Goal: Task Accomplishment & Management: Manage account settings

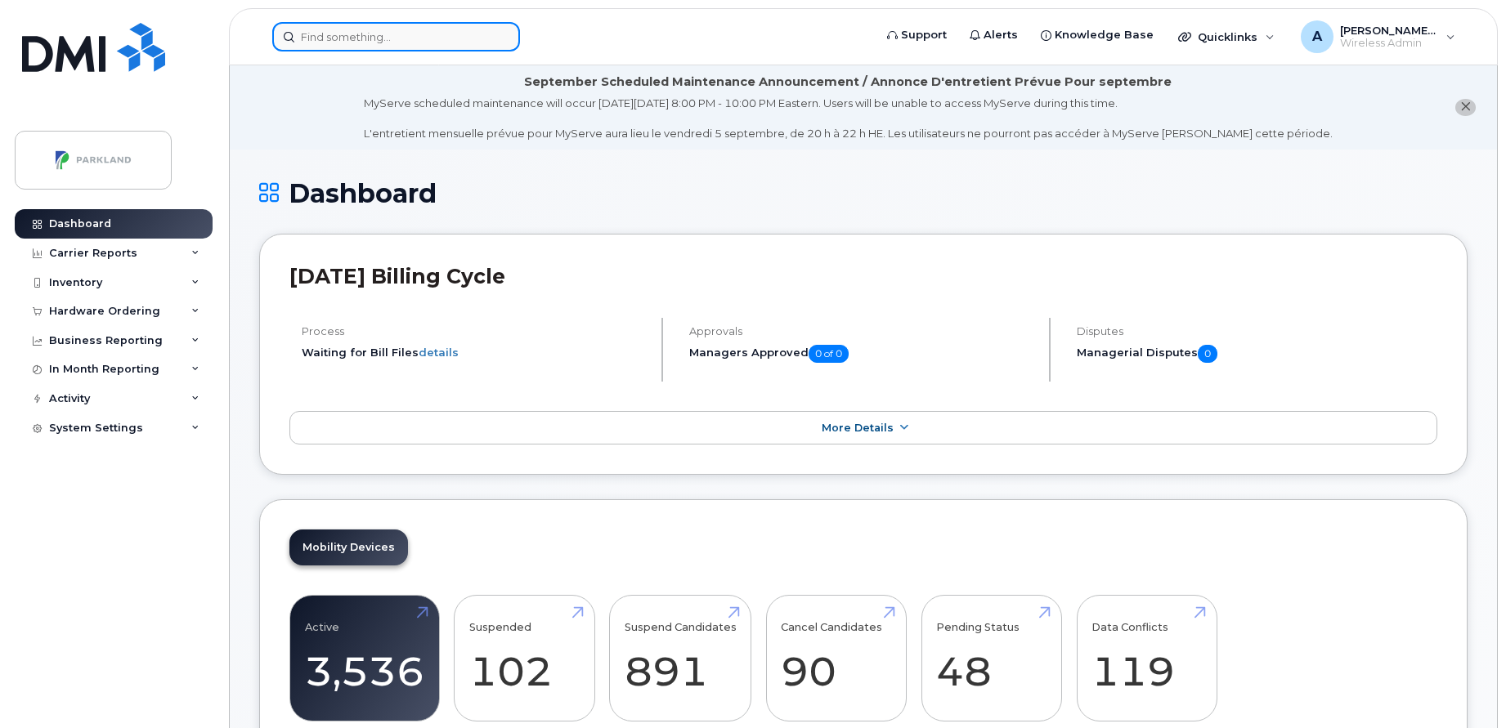
click at [447, 37] on input at bounding box center [396, 36] width 248 height 29
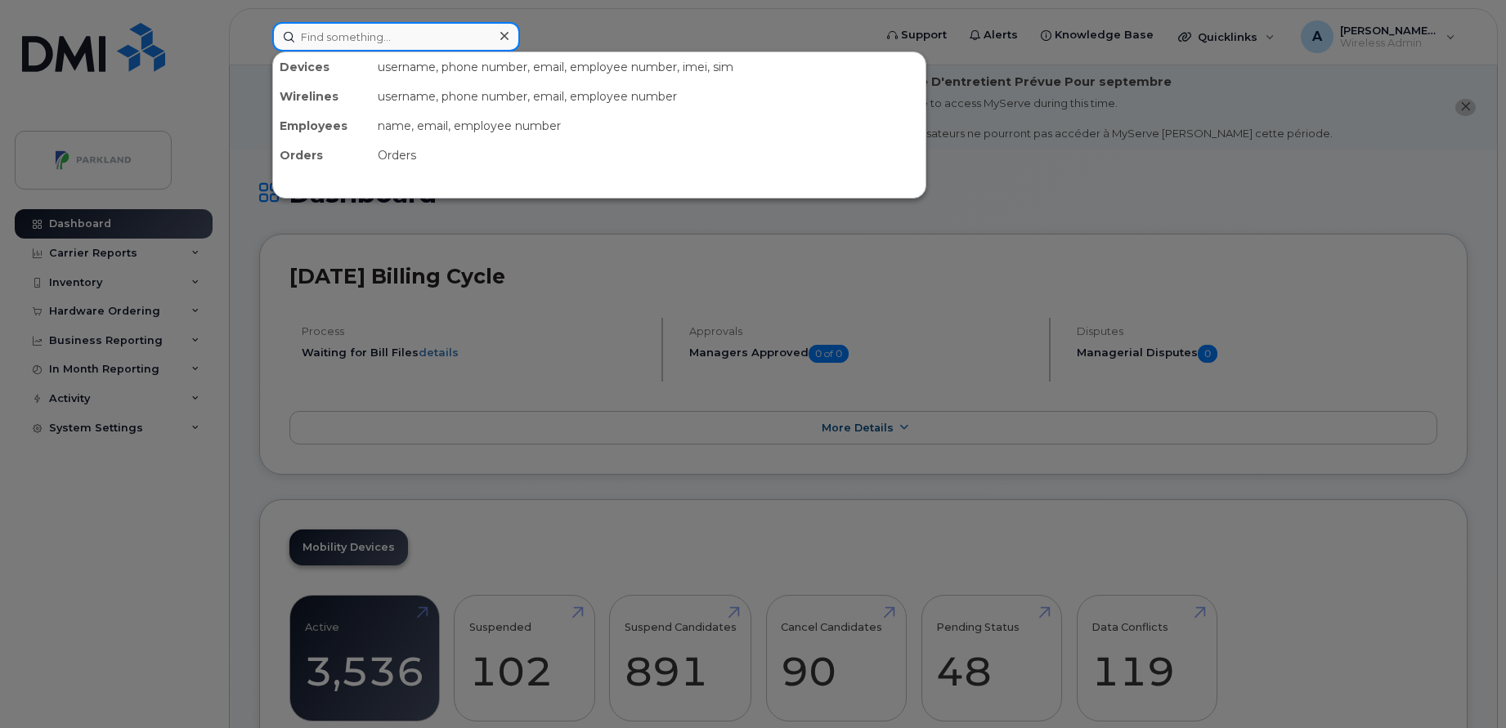
paste input "[PERSON_NAME]"
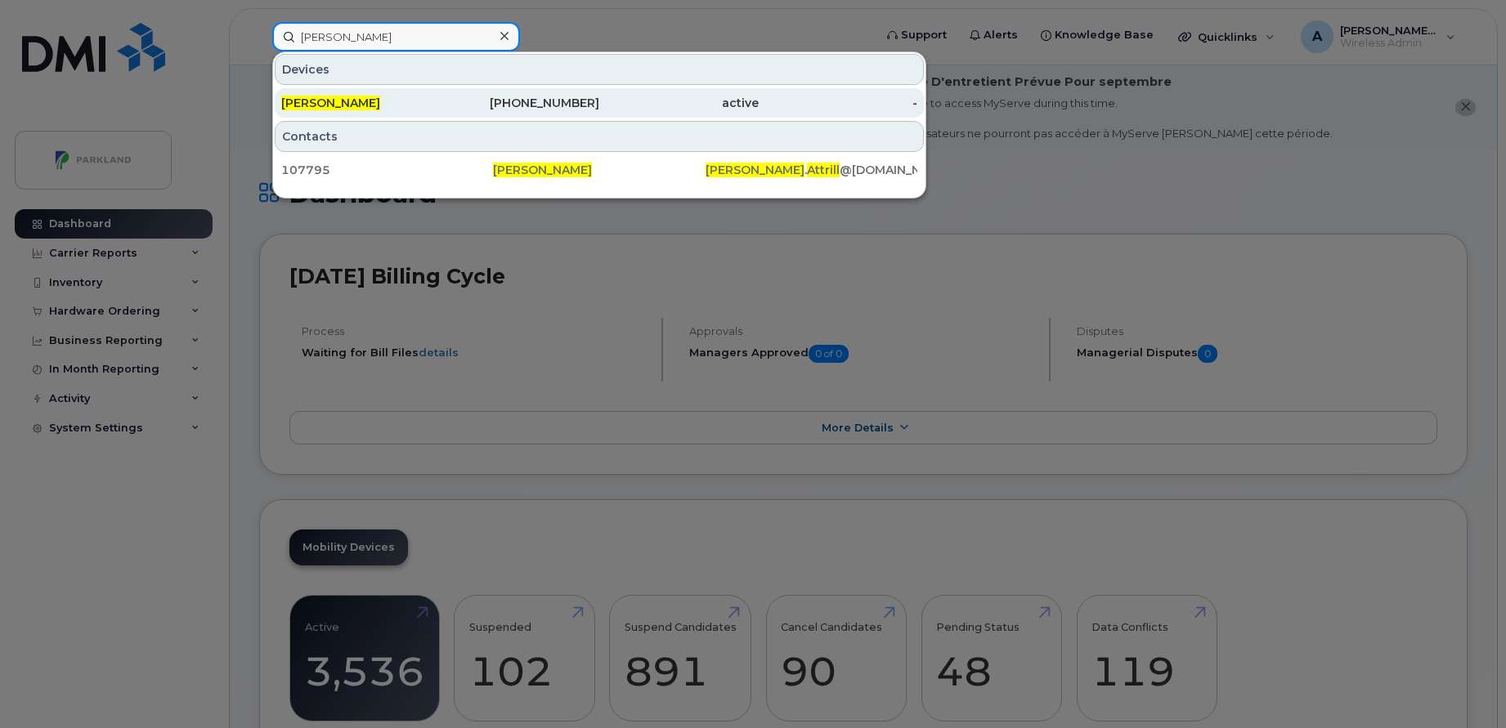
type input "[PERSON_NAME]"
click at [422, 103] on div "[PERSON_NAME]" at bounding box center [360, 103] width 159 height 16
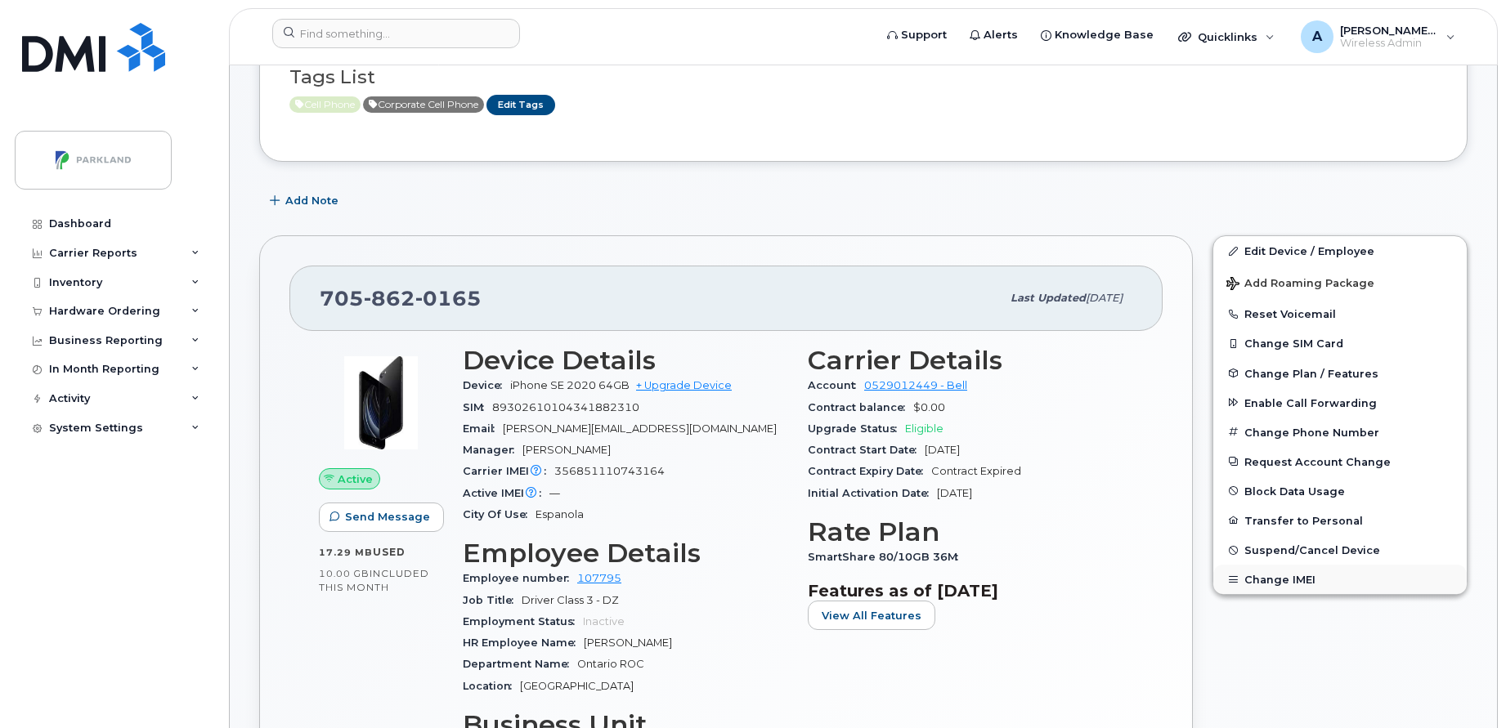
scroll to position [233, 0]
click at [1296, 540] on button "Suspend/Cancel Device" at bounding box center [1339, 549] width 253 height 29
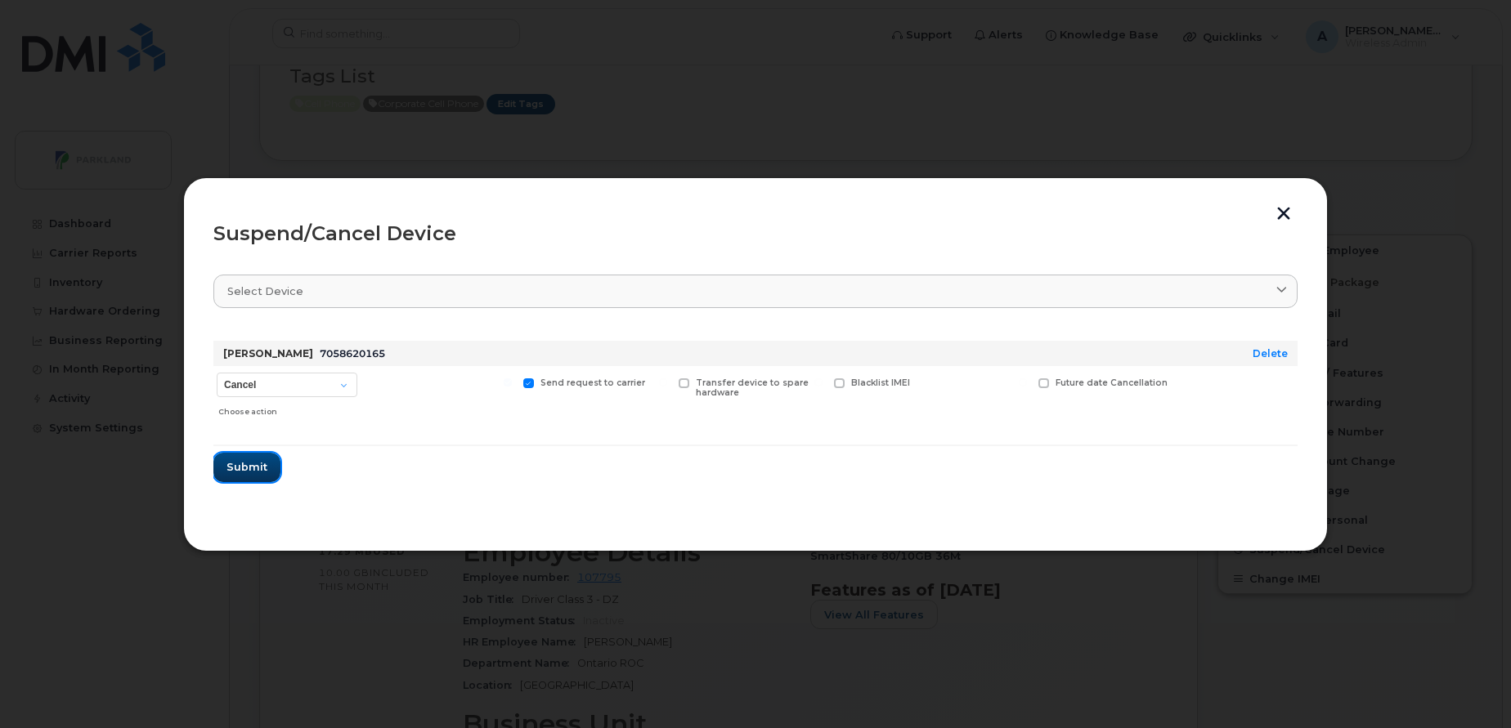
click at [256, 472] on span "Submit" at bounding box center [246, 467] width 41 height 16
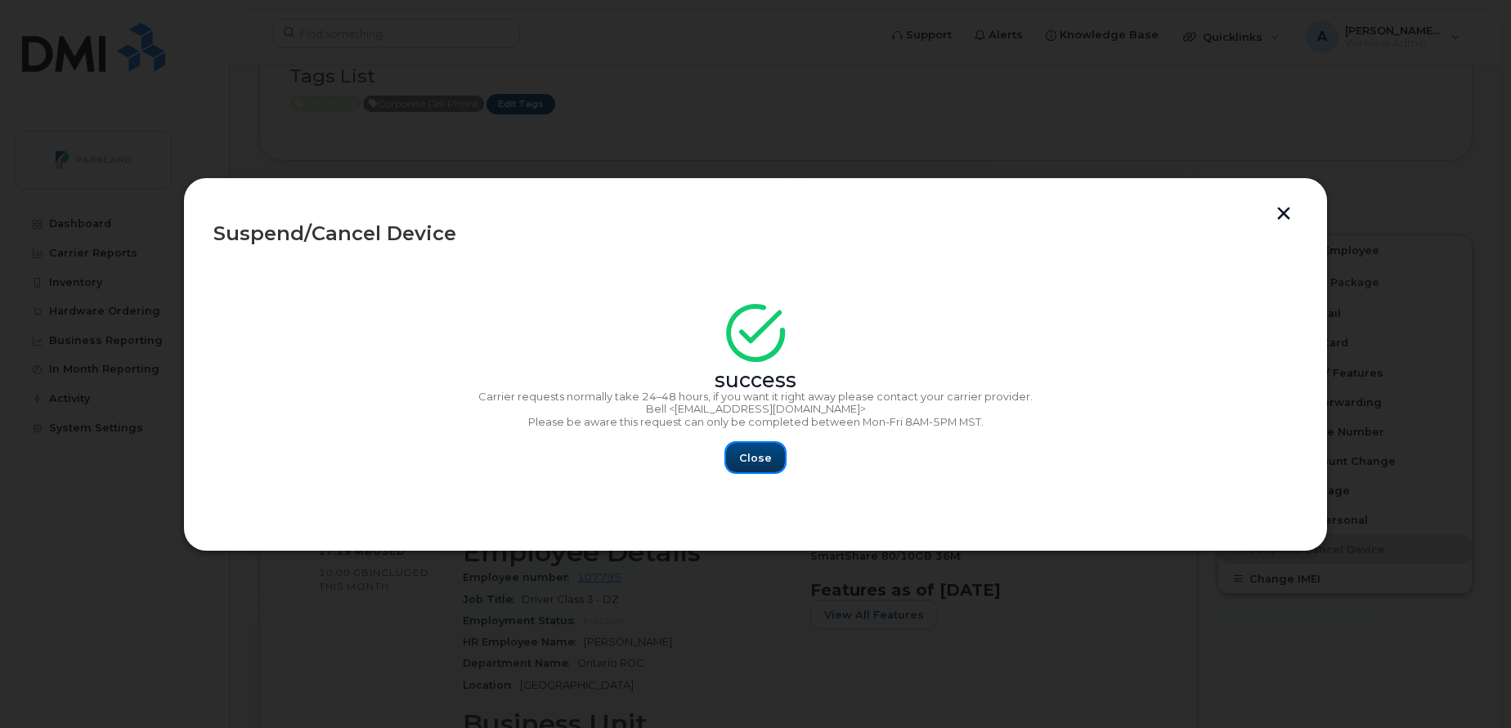
click at [764, 469] on button "Close" at bounding box center [755, 457] width 59 height 29
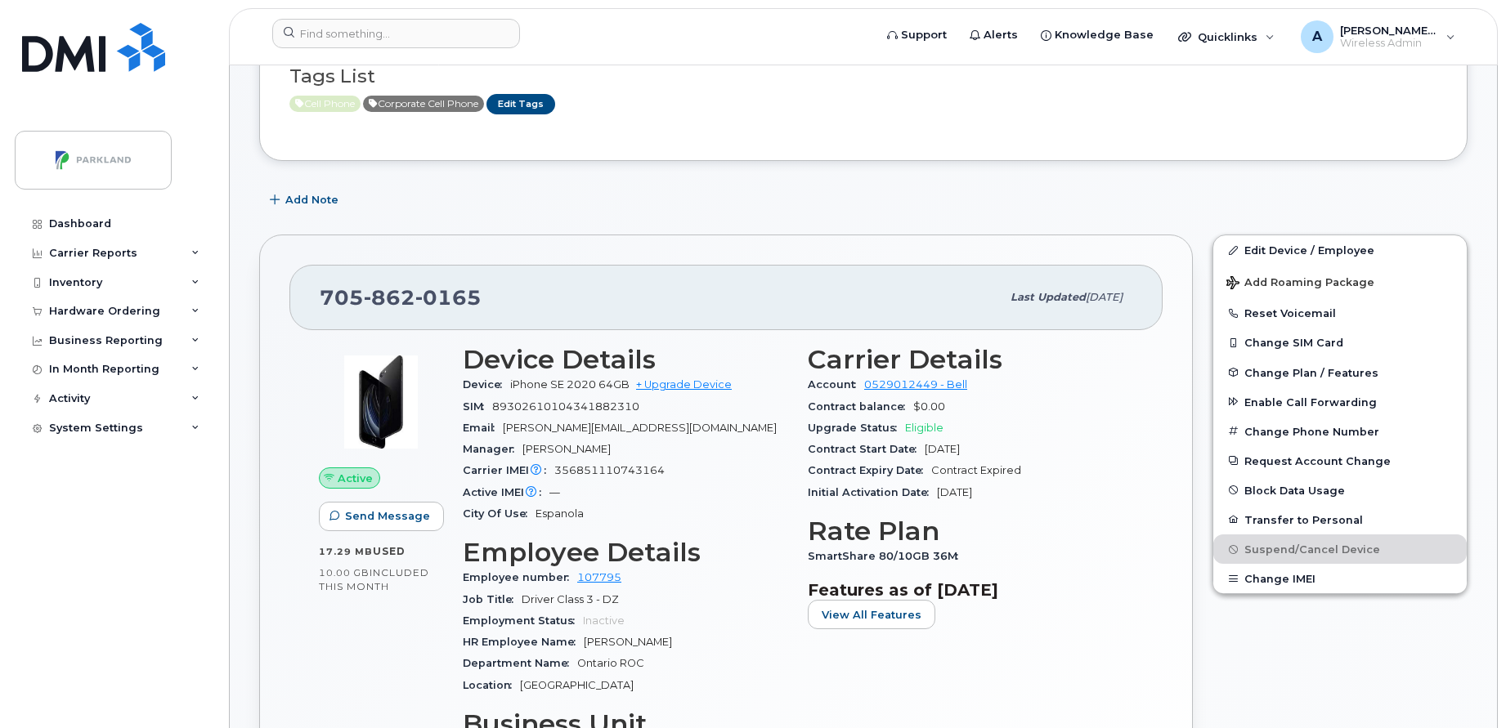
scroll to position [0, 0]
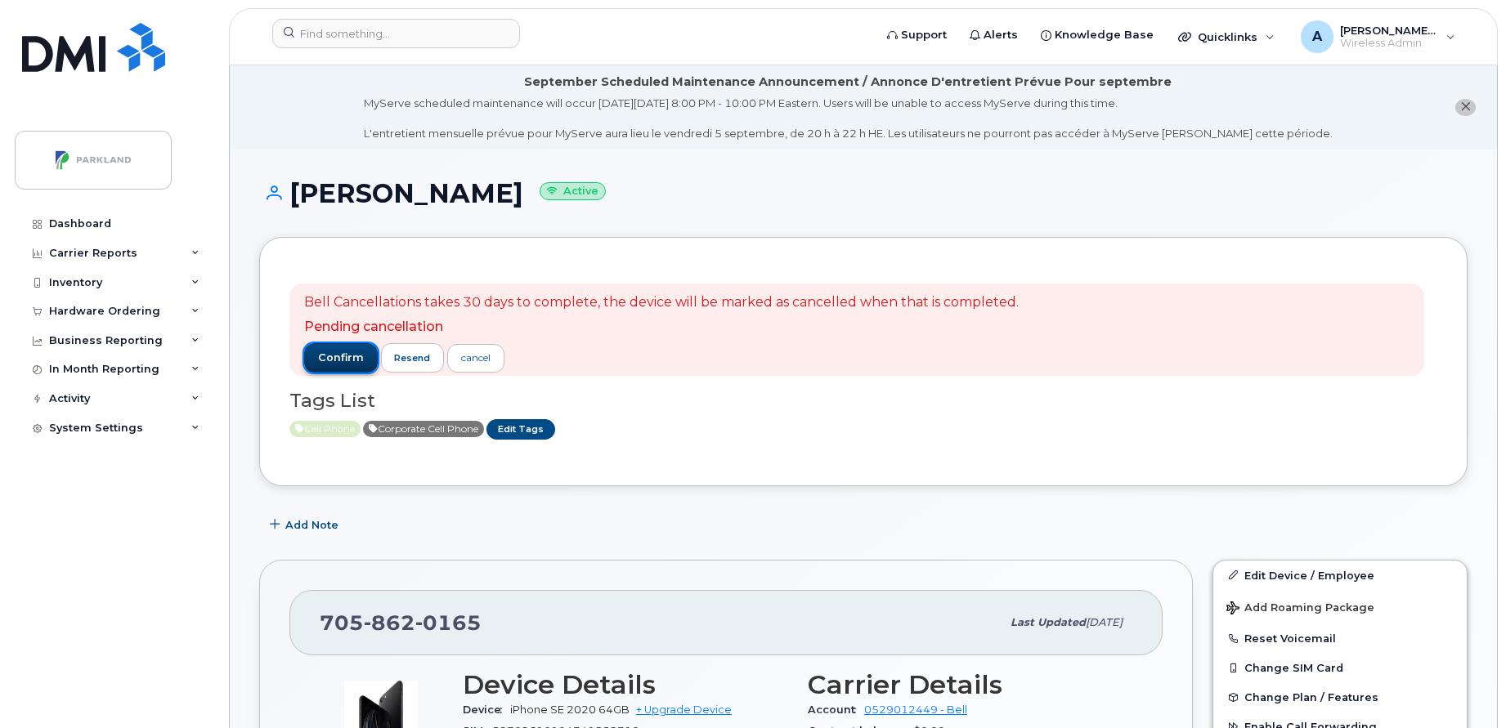
click at [341, 355] on span "confirm" at bounding box center [341, 358] width 46 height 15
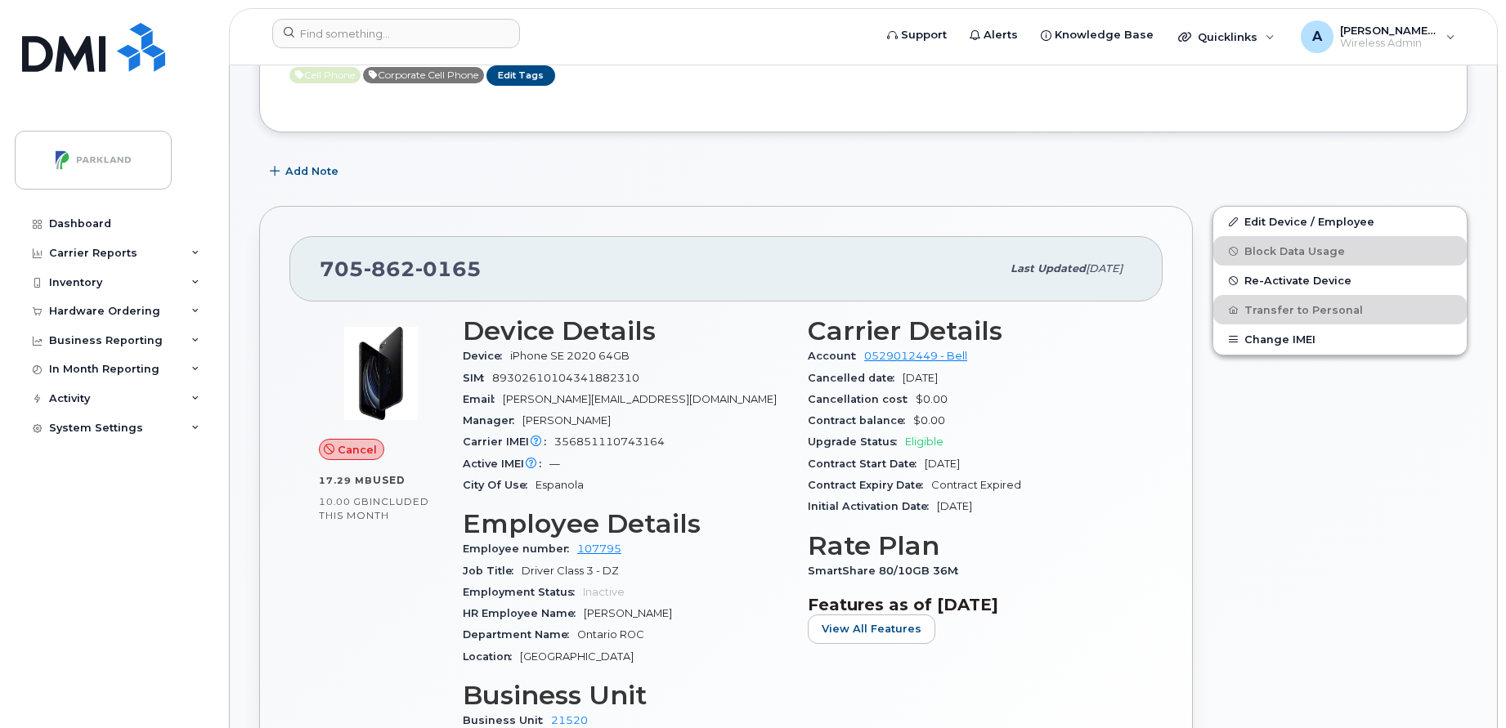
scroll to position [265, 0]
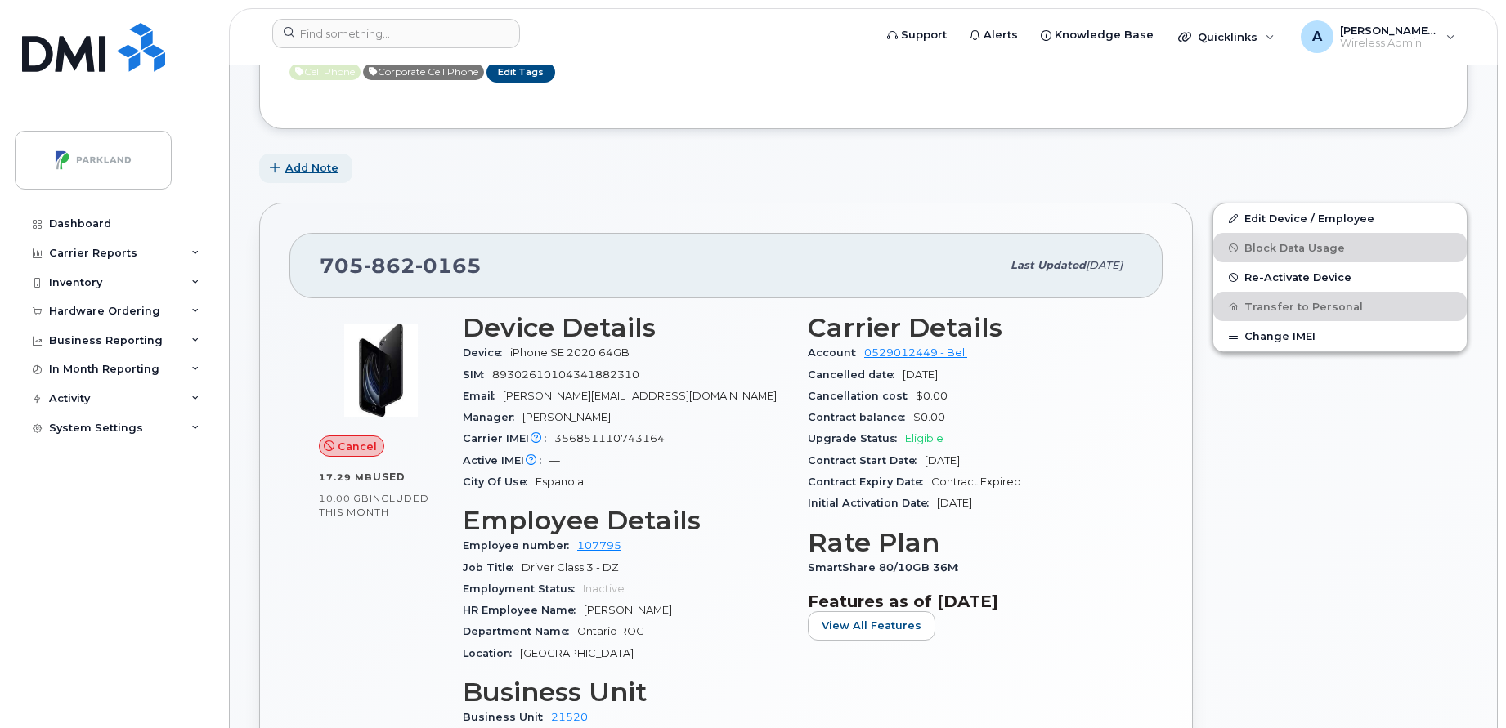
click at [290, 170] on span "Add Note" at bounding box center [311, 168] width 53 height 16
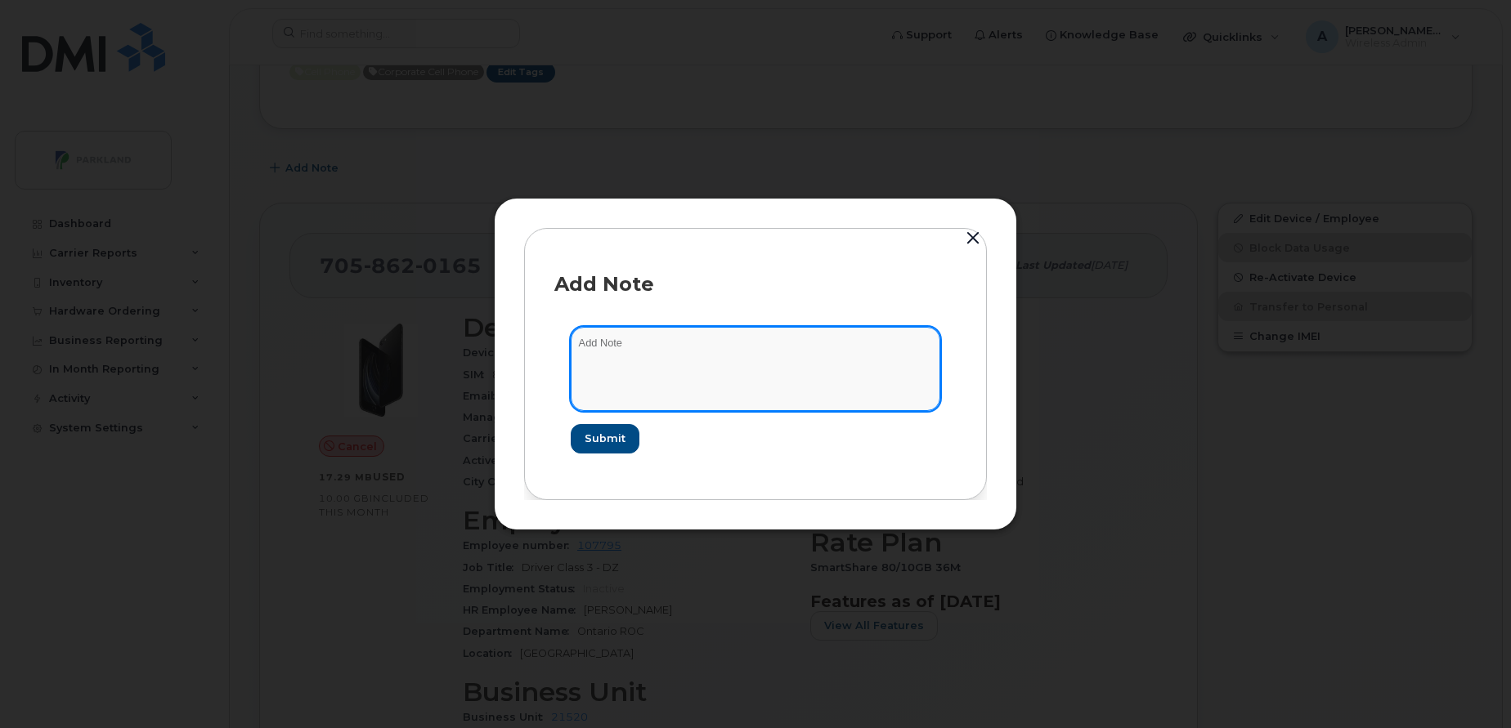
click at [669, 376] on textarea at bounding box center [755, 368] width 369 height 83
type textarea "Line cancelled as per manager confirmation"
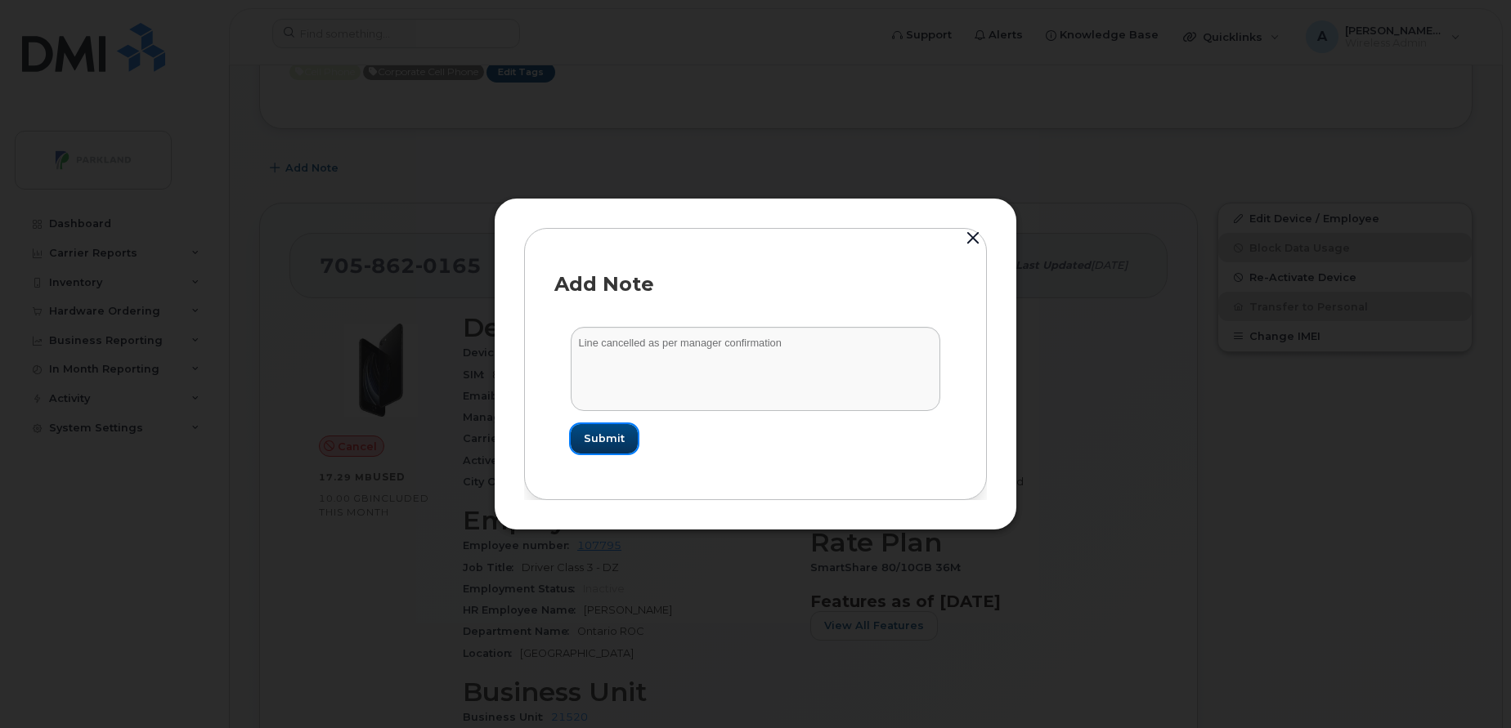
click at [615, 441] on span "Submit" at bounding box center [604, 439] width 41 height 16
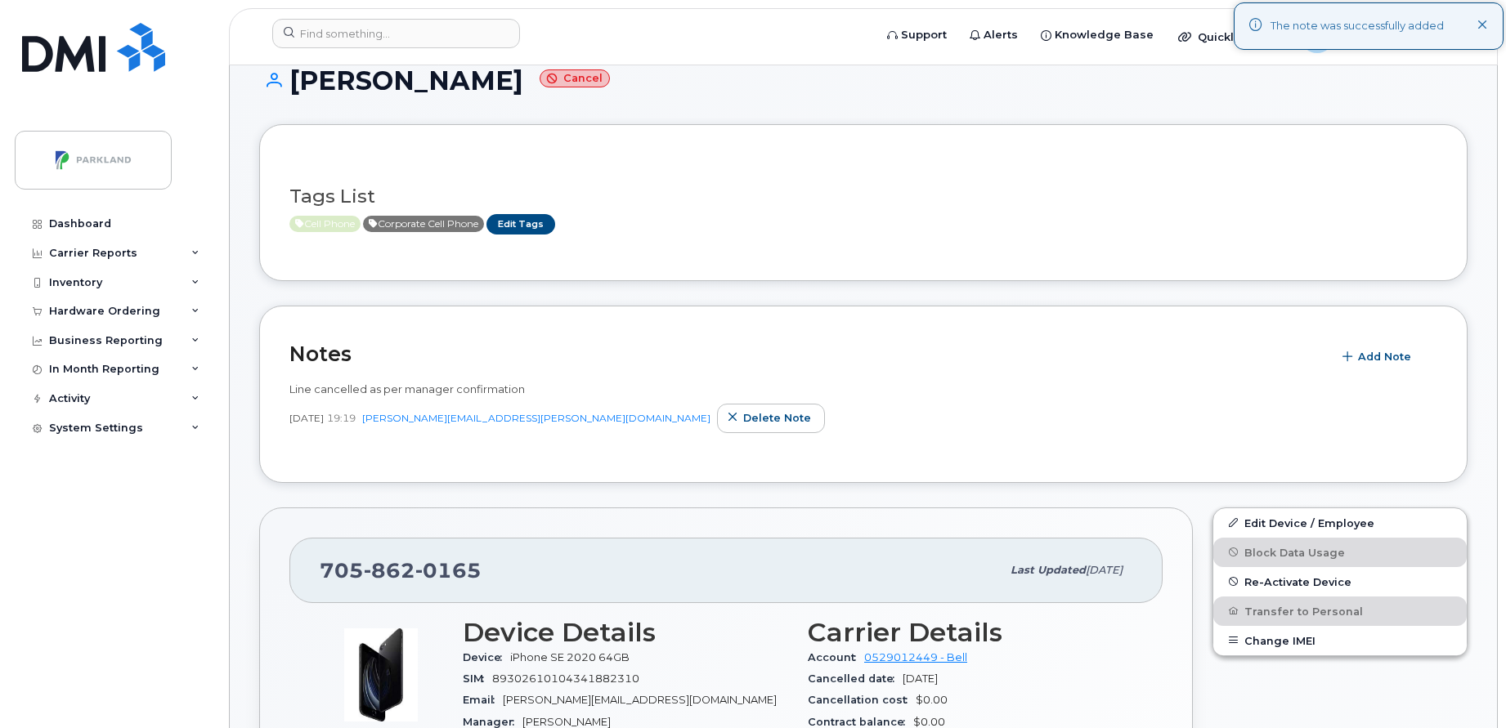
scroll to position [112, 0]
